Goal: Transaction & Acquisition: Purchase product/service

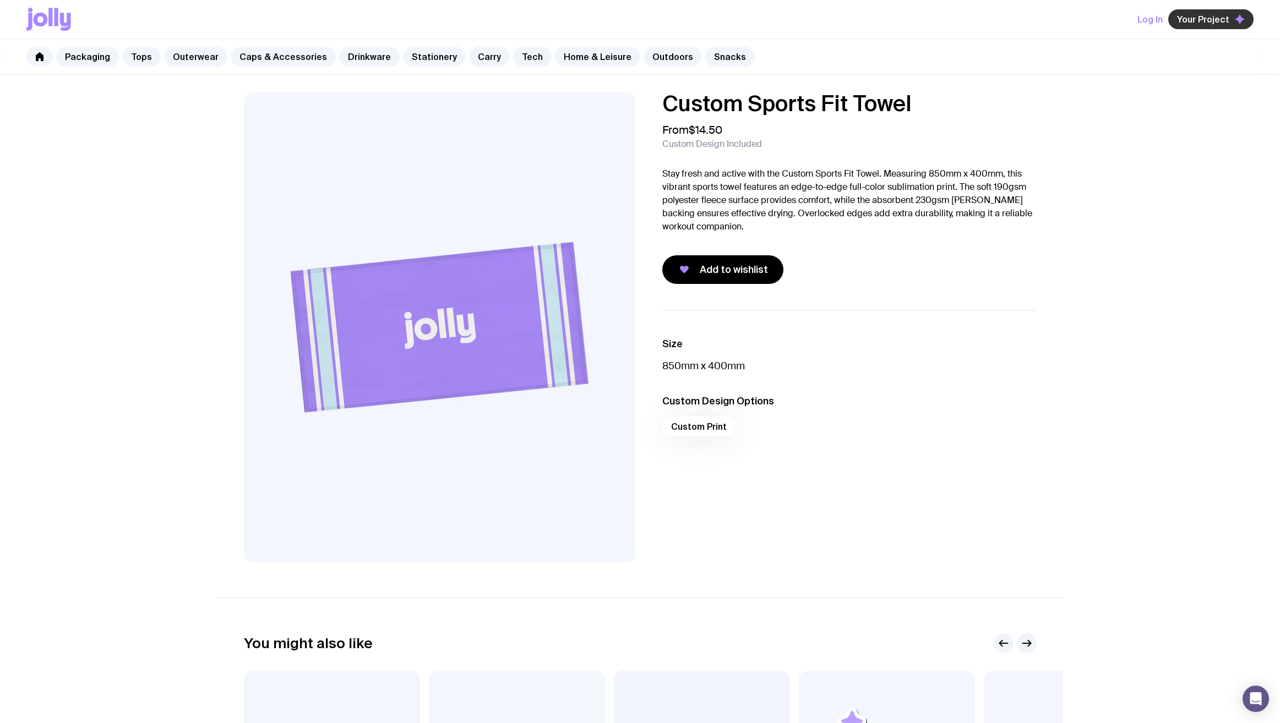
click at [1218, 15] on span "Your Project" at bounding box center [1203, 19] width 52 height 11
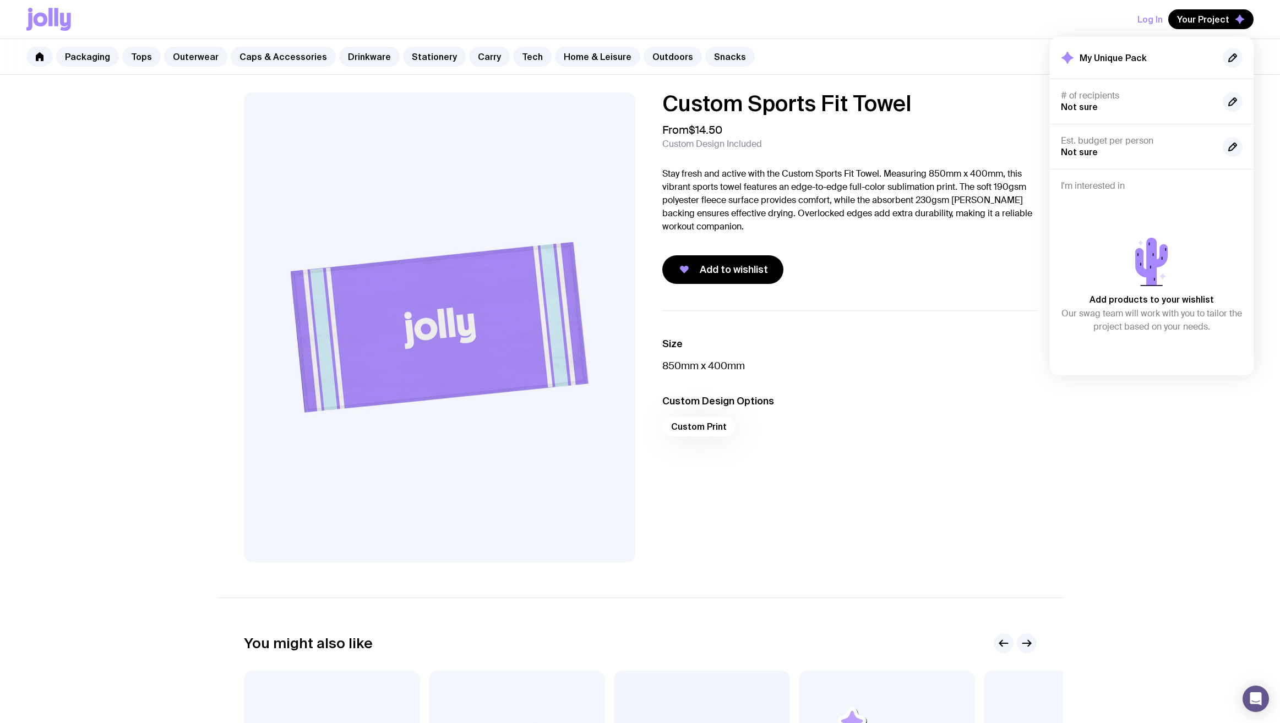
click at [904, 147] on div "From $14.50 Custom Design Included" at bounding box center [849, 136] width 374 height 26
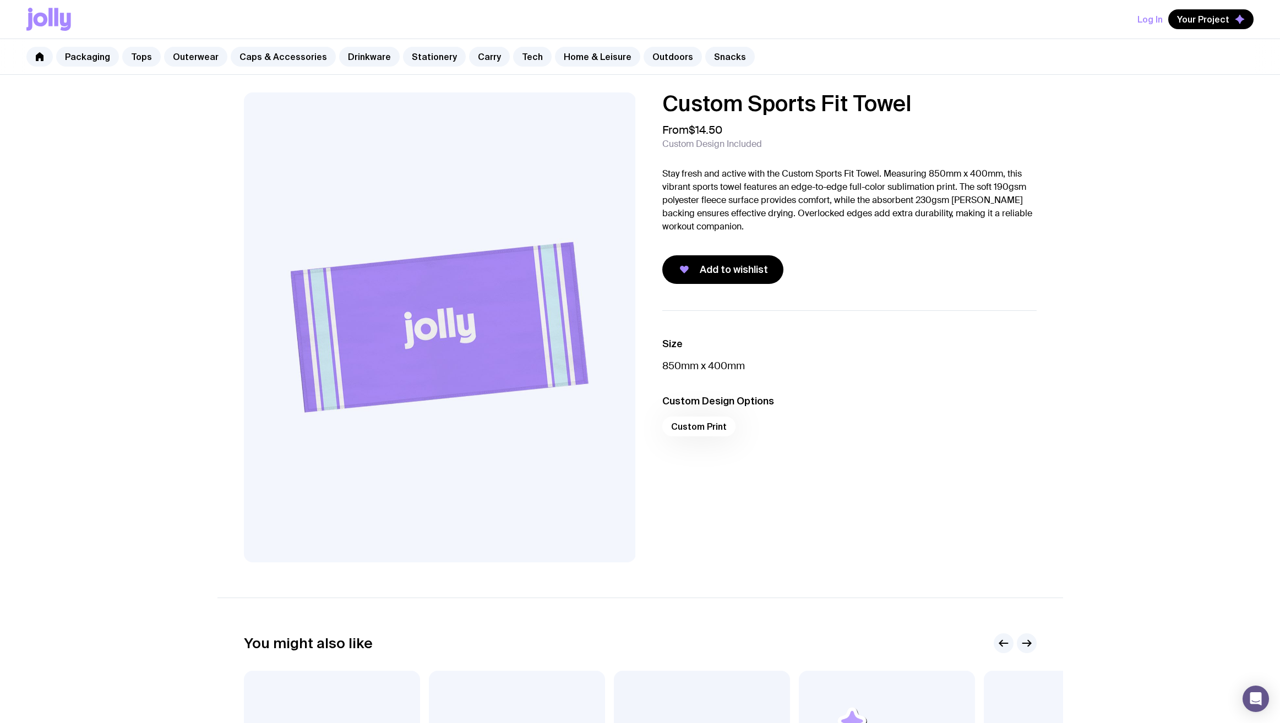
click at [707, 429] on div "Custom Print" at bounding box center [849, 430] width 374 height 26
click at [705, 427] on div "Custom Print" at bounding box center [849, 430] width 374 height 26
click at [1157, 26] on button "Log In" at bounding box center [1149, 19] width 25 height 20
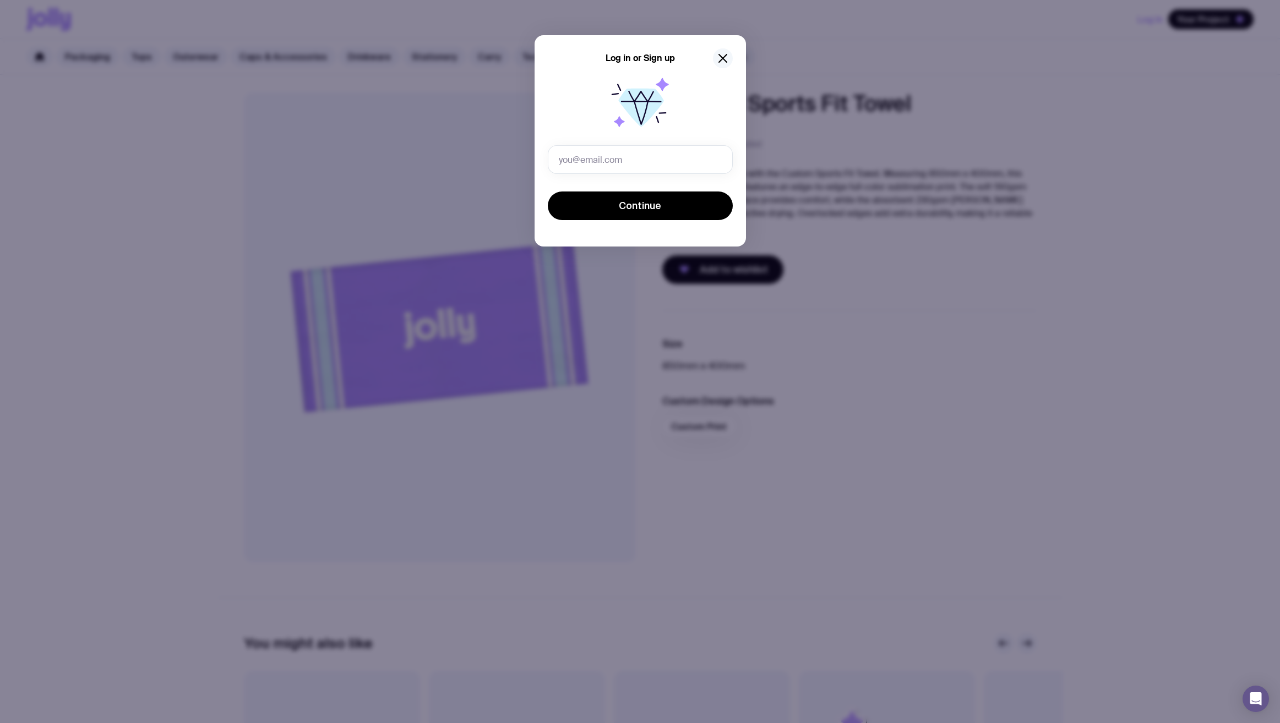
click at [723, 61] on icon "button" at bounding box center [722, 58] width 13 height 13
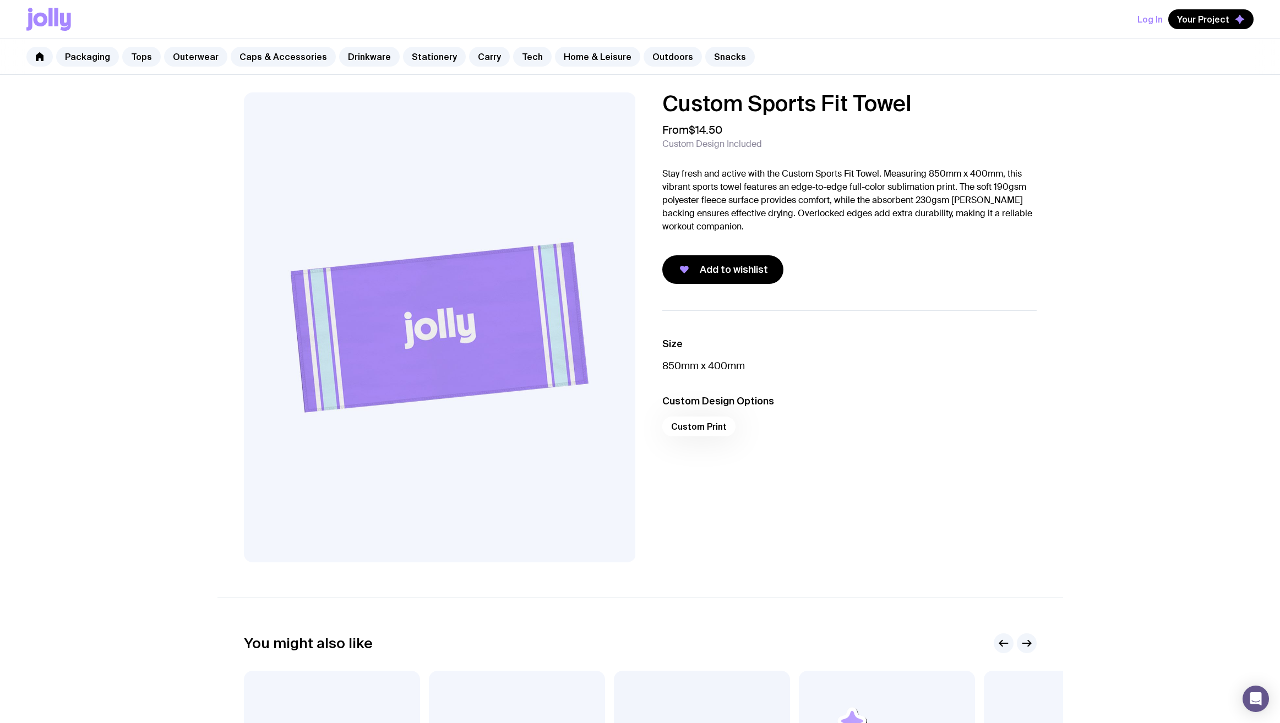
click at [42, 14] on icon at bounding box center [41, 20] width 14 height 14
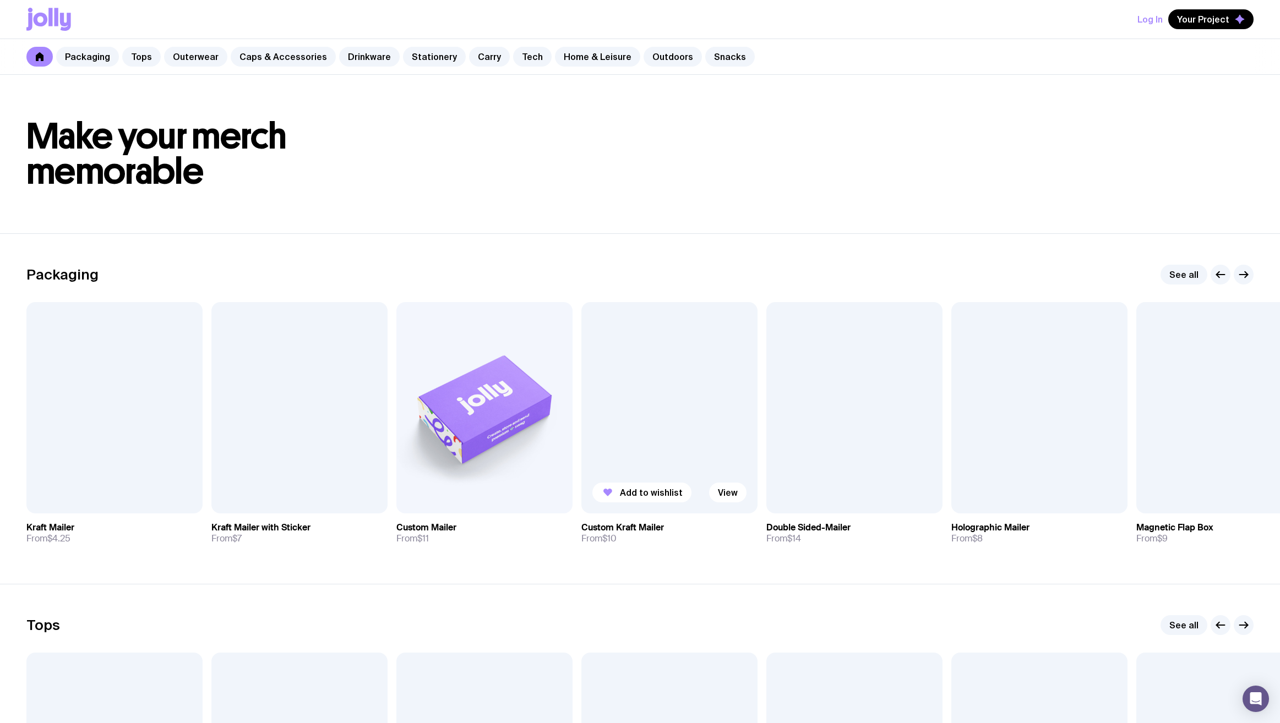
scroll to position [148, 0]
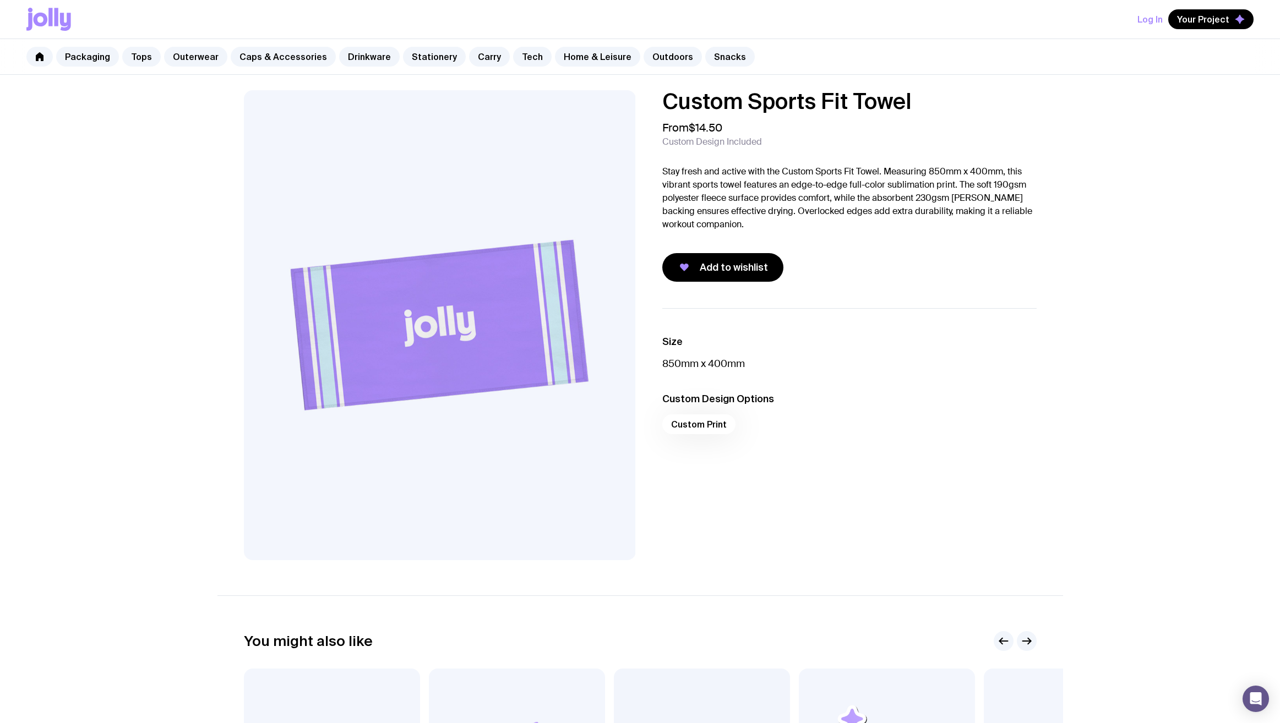
scroll to position [4, 0]
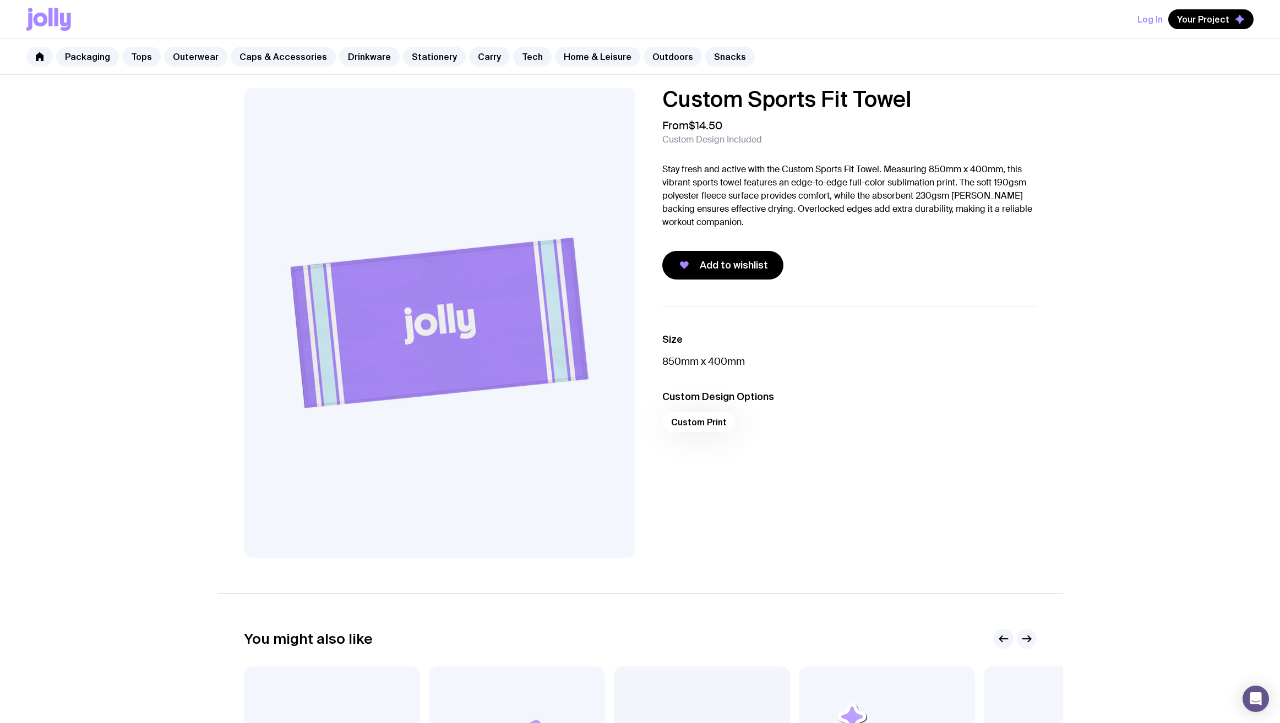
click at [729, 198] on p "Stay fresh and active with the Custom Sports Fit Towel. Measuring 850mm x 400mm…" at bounding box center [849, 196] width 374 height 66
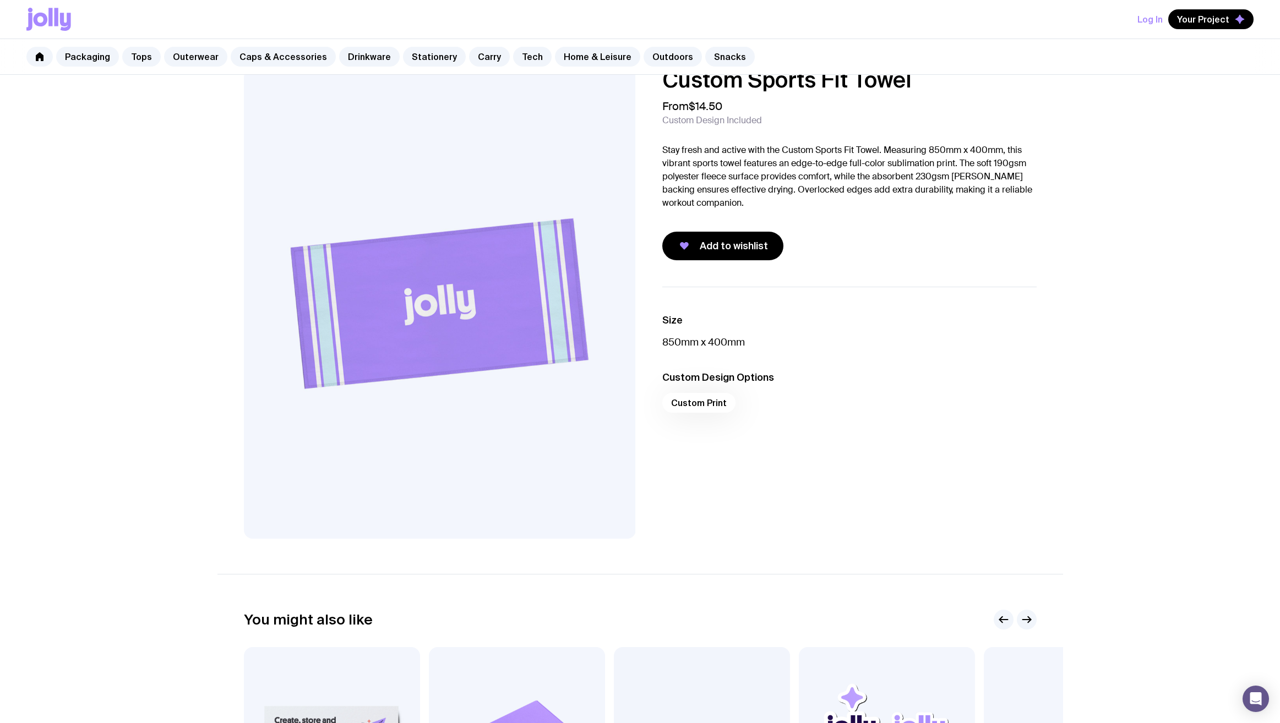
scroll to position [0, 0]
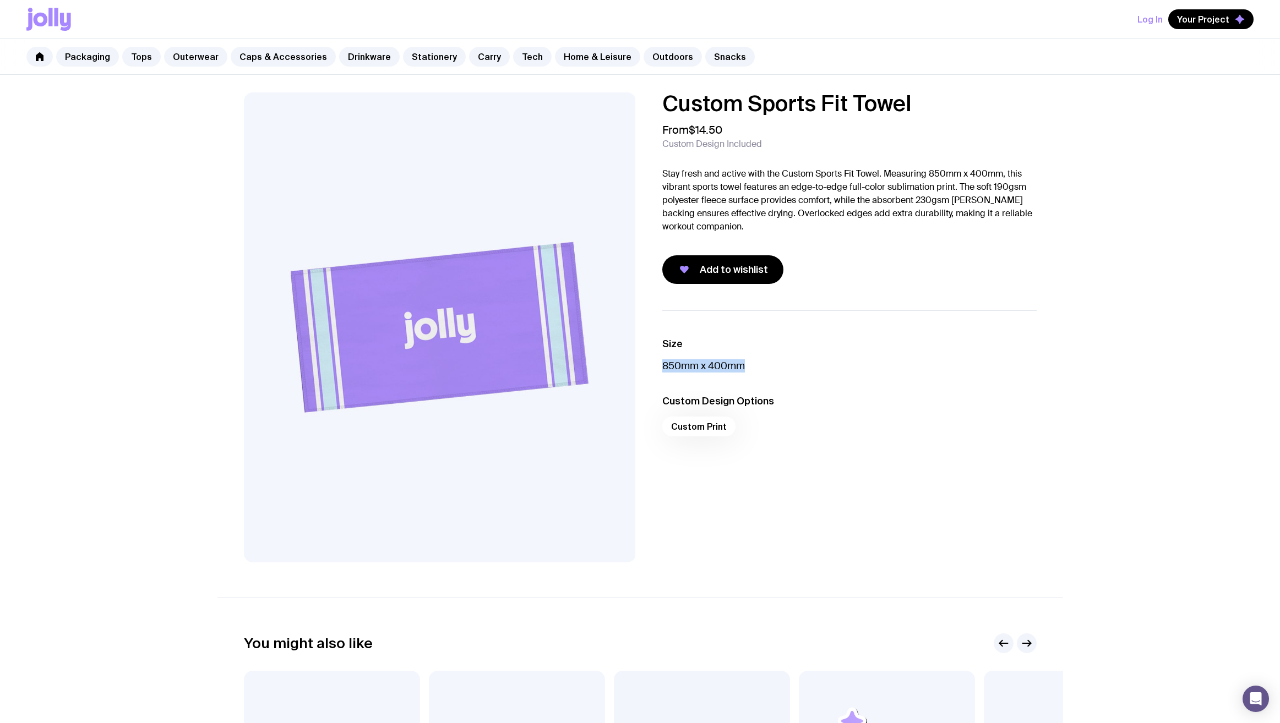
drag, startPoint x: 710, startPoint y: 365, endPoint x: 760, endPoint y: 367, distance: 50.1
click at [760, 367] on div "Size 850mm x 400mm Custom Design Options Custom Print" at bounding box center [840, 436] width 392 height 252
